Goal: Task Accomplishment & Management: Use online tool/utility

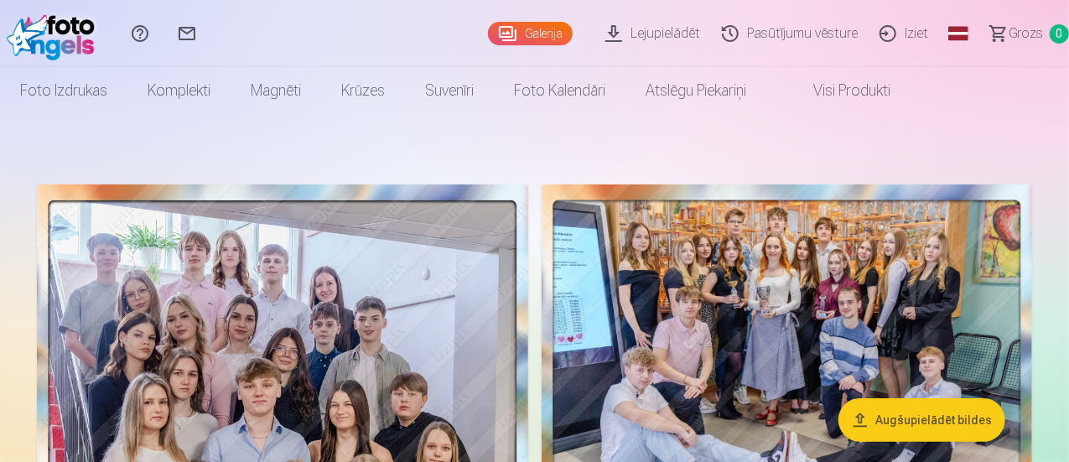
click at [921, 417] on button "Augšupielādēt bildes" at bounding box center [921, 420] width 167 height 44
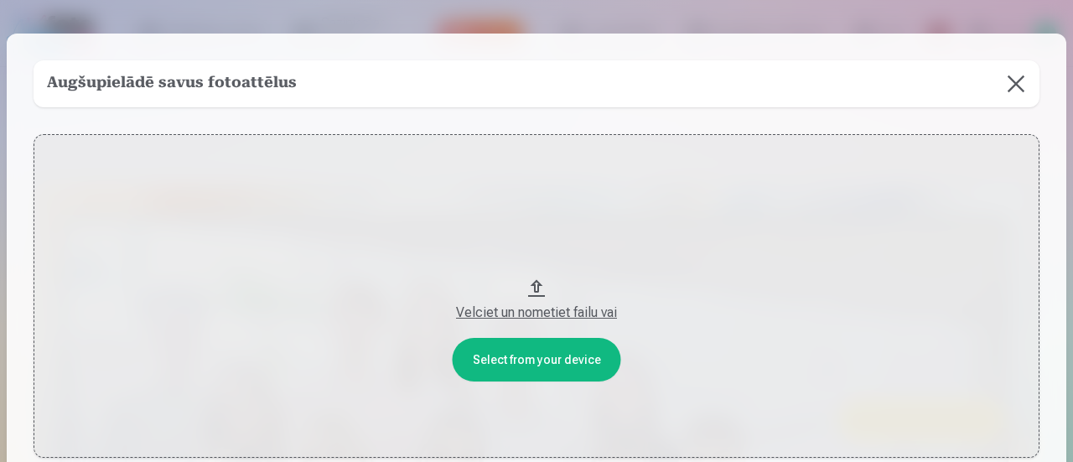
click at [547, 311] on div "Velciet un nometiet failu vai" at bounding box center [536, 313] width 973 height 20
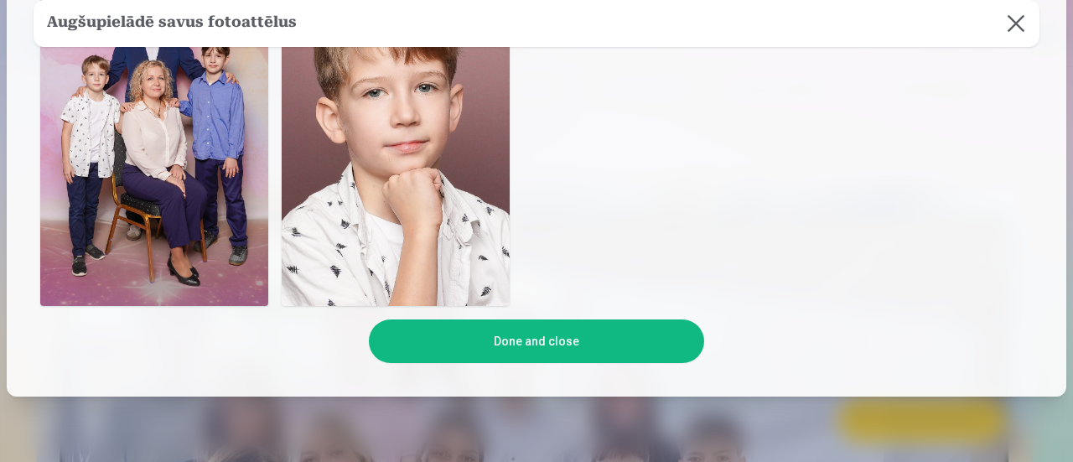
click at [652, 336] on button "Done and close" at bounding box center [536, 341] width 335 height 44
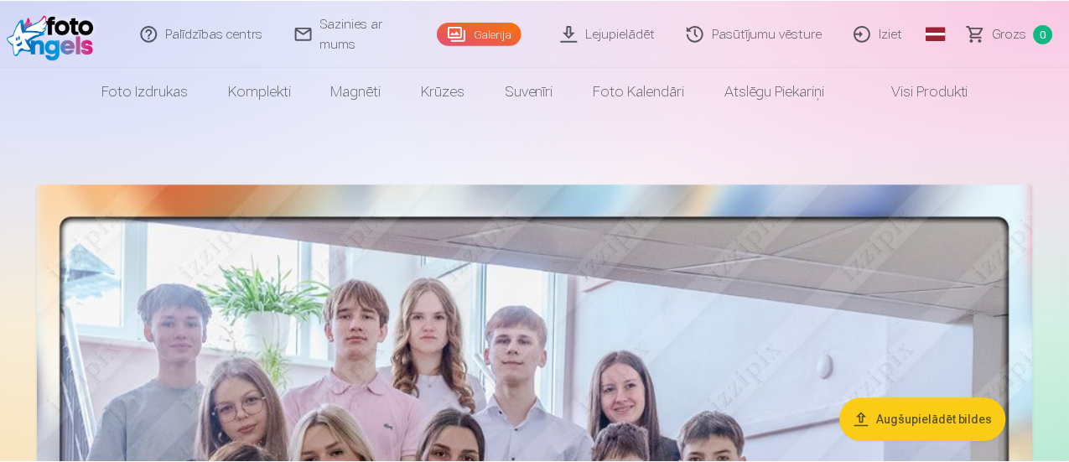
scroll to position [114, 0]
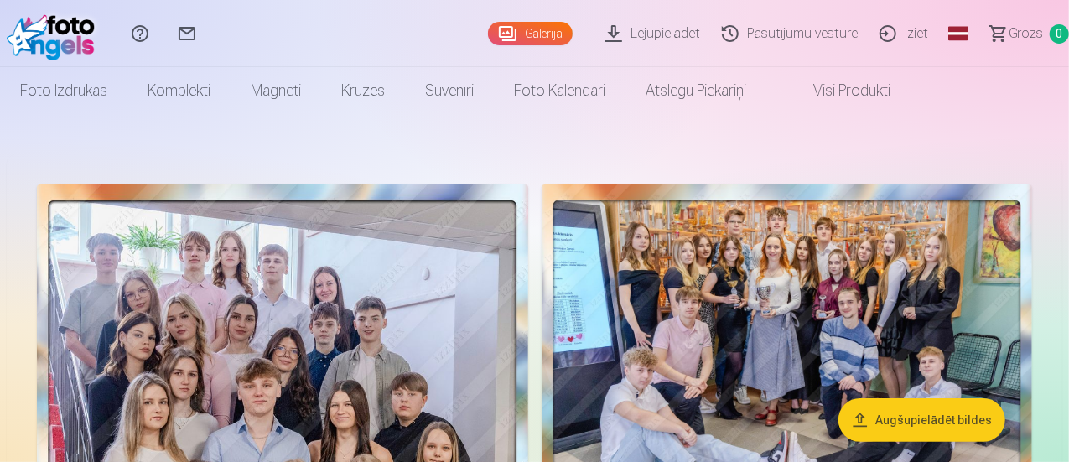
click at [897, 34] on link "Iziet" at bounding box center [906, 33] width 70 height 67
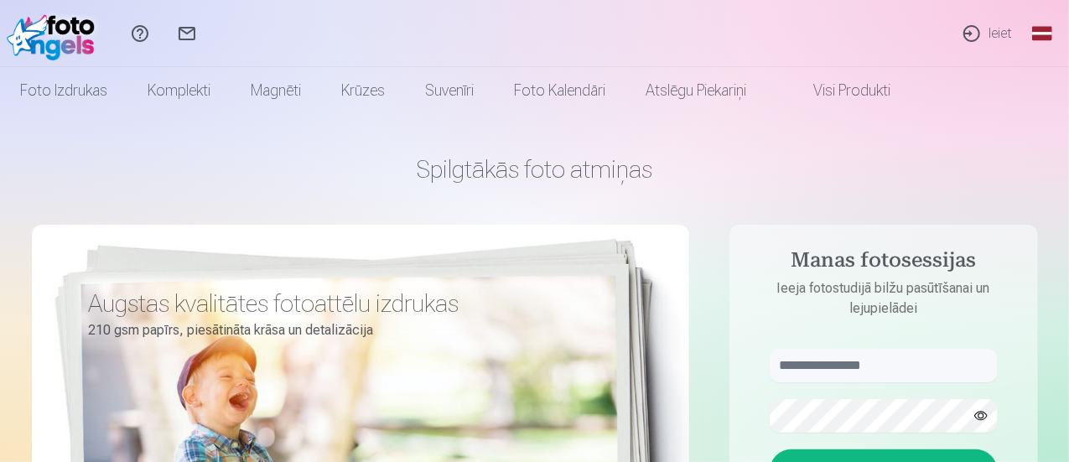
click at [996, 32] on link "Ieiet" at bounding box center [986, 33] width 77 height 67
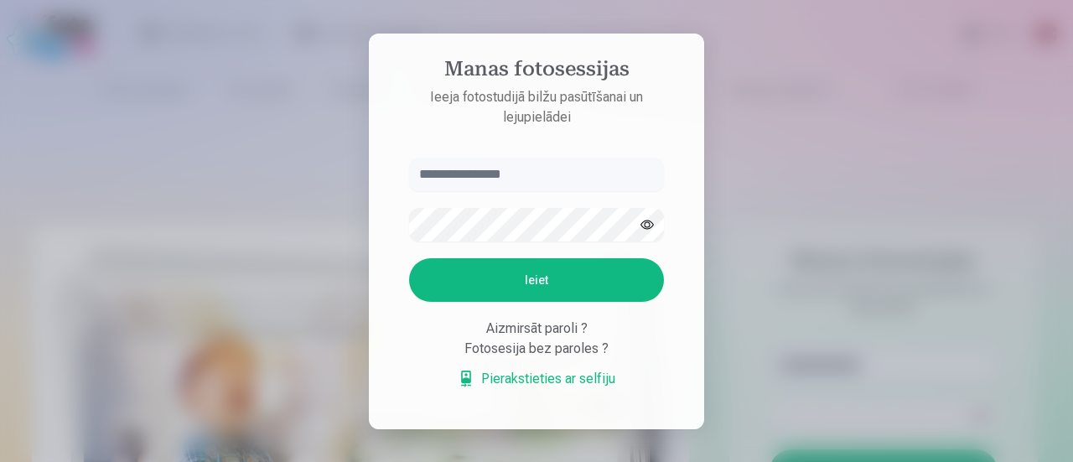
click at [462, 177] on input "text" at bounding box center [536, 175] width 255 height 34
type input "**********"
click at [475, 274] on button "Ieiet" at bounding box center [536, 280] width 255 height 44
